Goal: Task Accomplishment & Management: Use online tool/utility

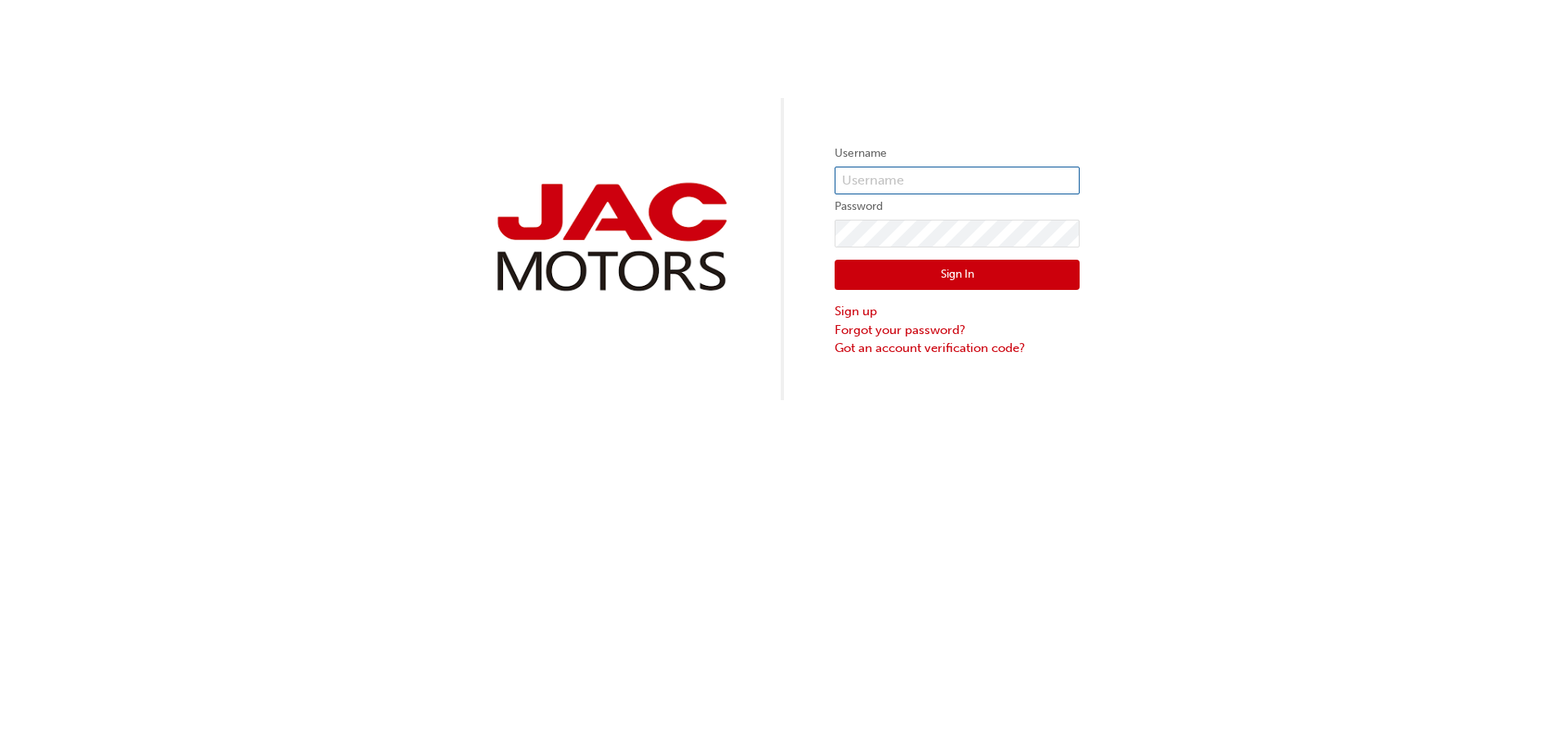
type input "LL949"
click at [939, 274] on button "Sign In" at bounding box center [957, 275] width 245 height 31
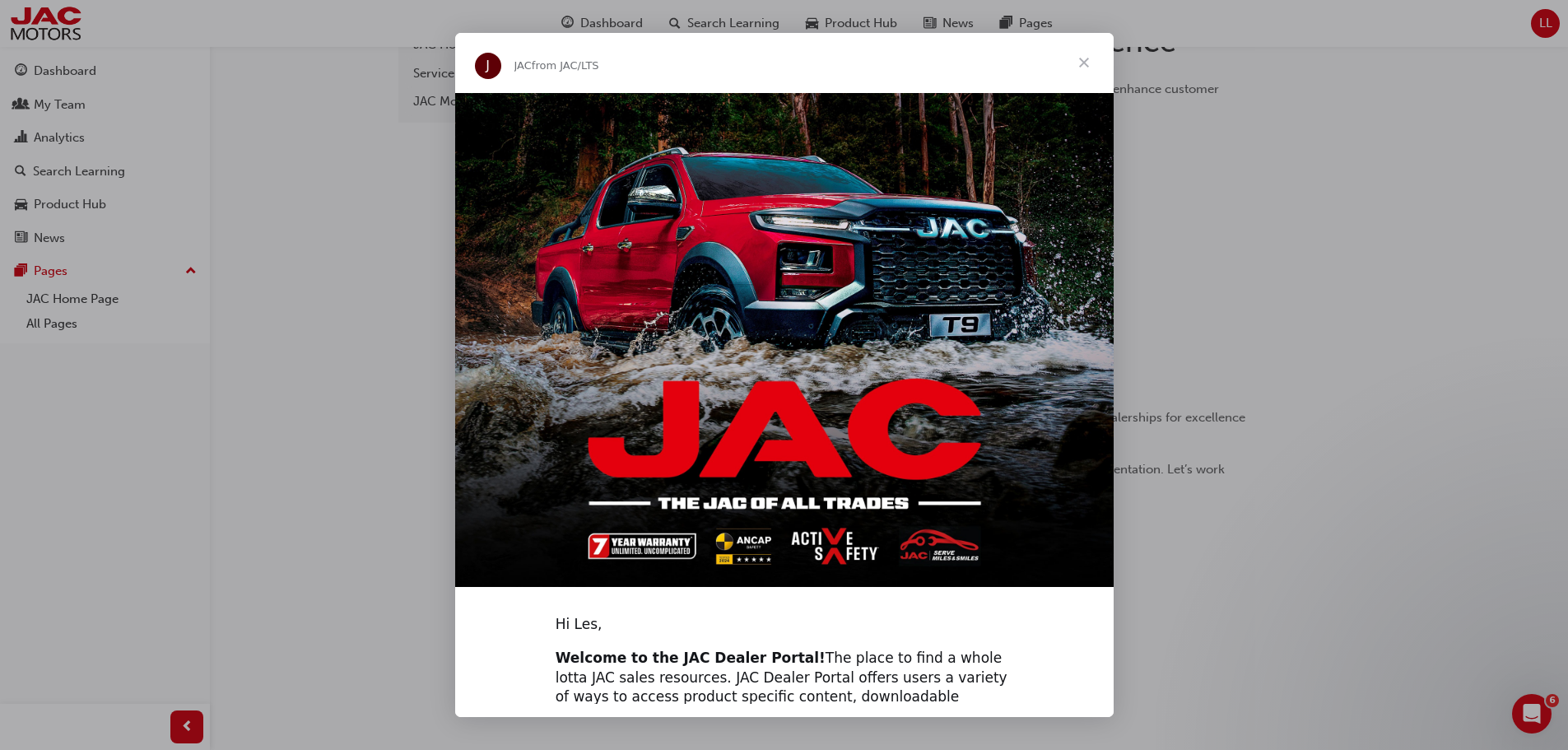
scroll to position [247, 0]
click at [1086, 58] on span "Close" at bounding box center [1083, 62] width 59 height 59
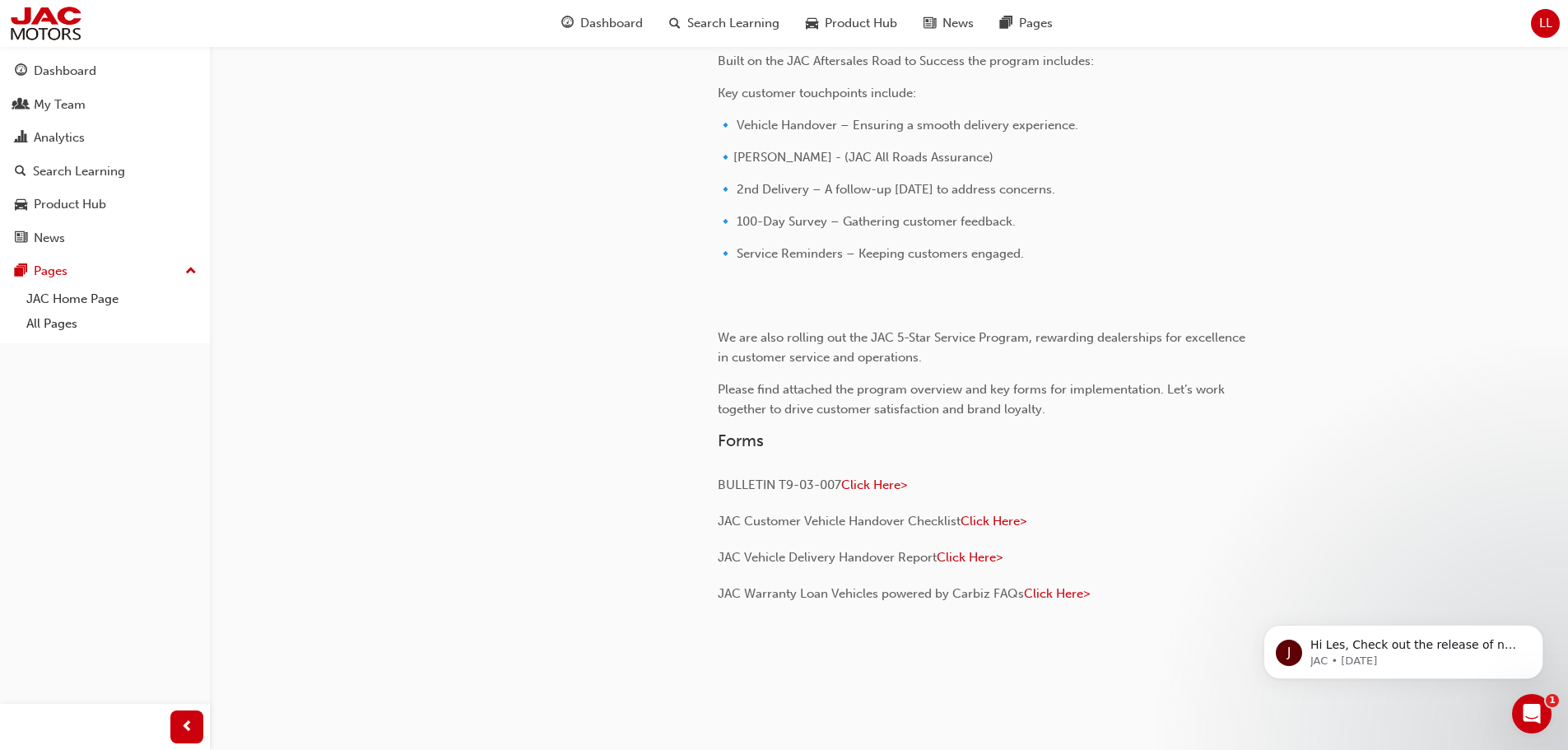
scroll to position [330, 0]
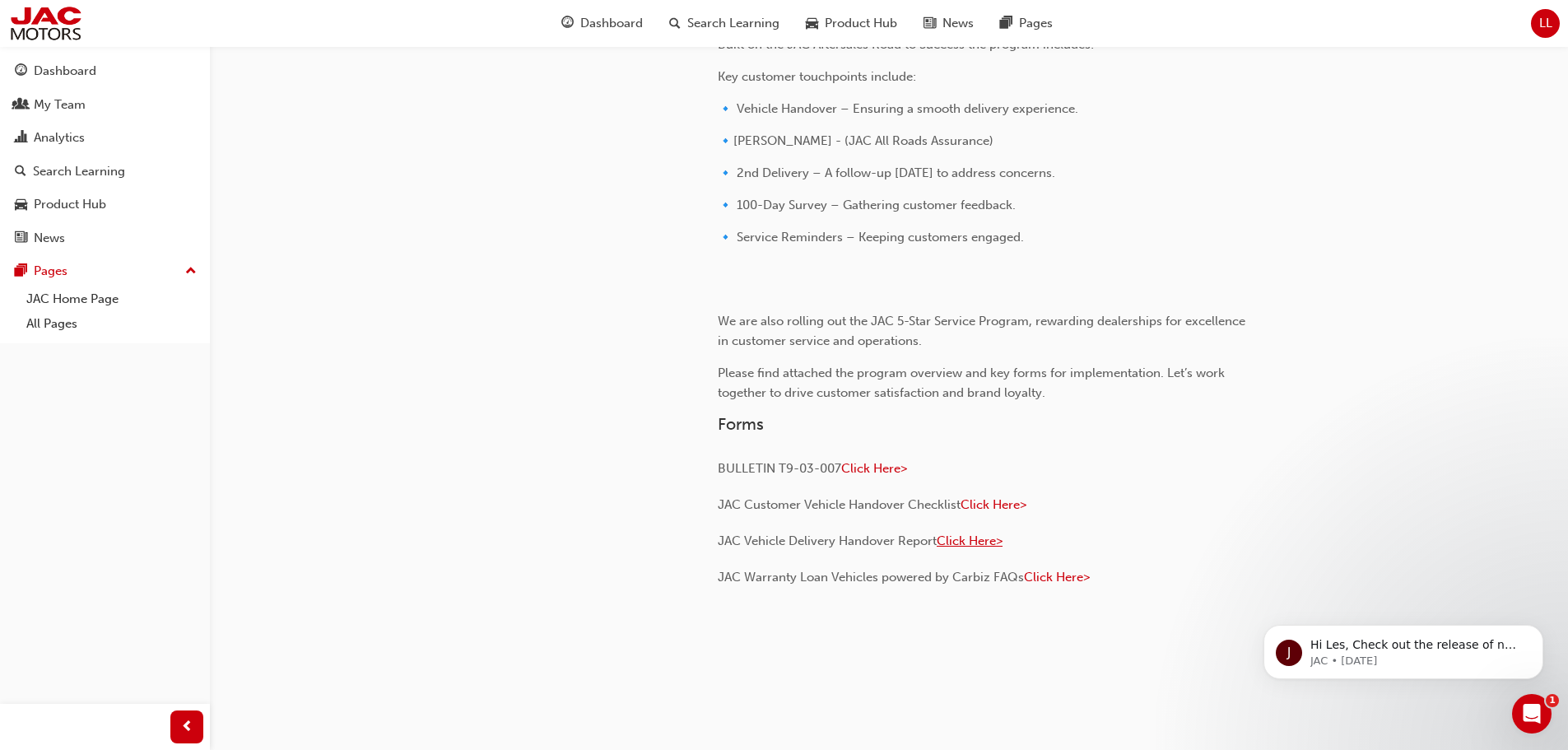
click at [957, 549] on span "Click Here>" at bounding box center [970, 540] width 66 height 14
